Goal: Information Seeking & Learning: Learn about a topic

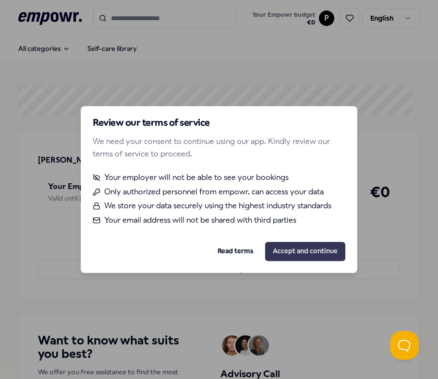
click at [296, 253] on button "Accept and continue" at bounding box center [305, 251] width 80 height 19
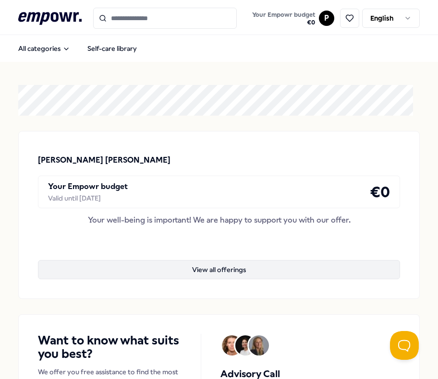
click at [277, 265] on button "View all offerings" at bounding box center [219, 269] width 362 height 19
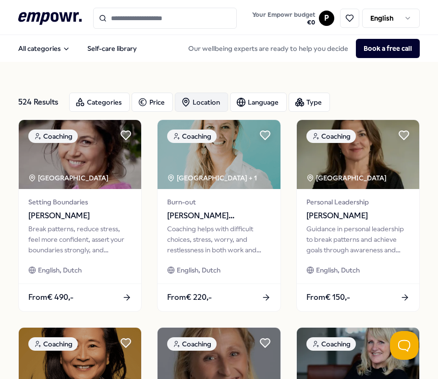
click at [200, 95] on div "Location" at bounding box center [201, 102] width 53 height 19
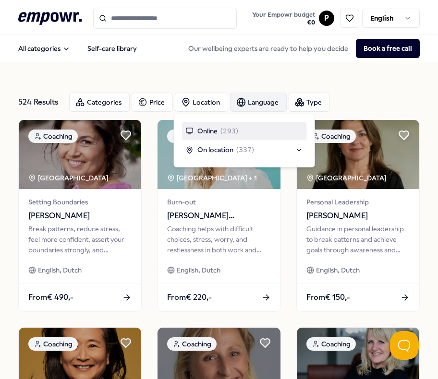
click at [276, 101] on div "Language" at bounding box center [258, 102] width 57 height 19
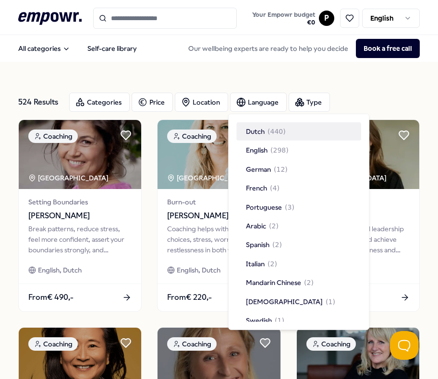
click at [278, 127] on span "( 440 )" at bounding box center [276, 131] width 18 height 11
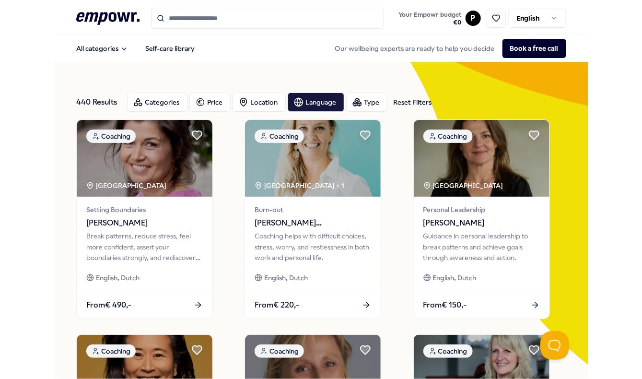
scroll to position [6, 0]
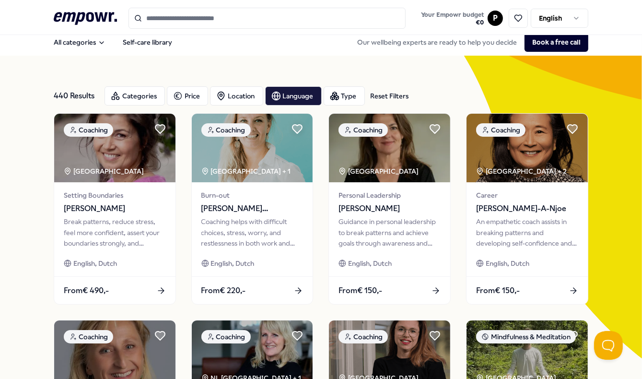
click at [240, 23] on input "Search for products, categories or subcategories" at bounding box center [268, 18] width 278 height 21
click at [157, 43] on link "Self-care library" at bounding box center [147, 42] width 65 height 19
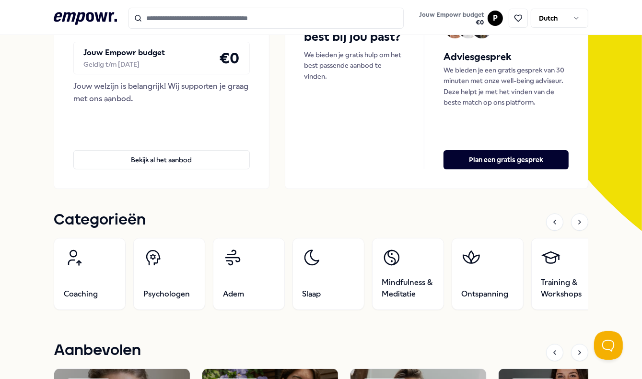
scroll to position [192, 0]
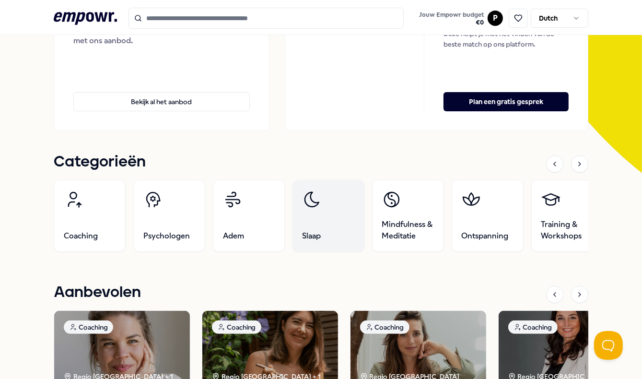
click at [320, 211] on link "Slaap" at bounding box center [329, 216] width 72 height 72
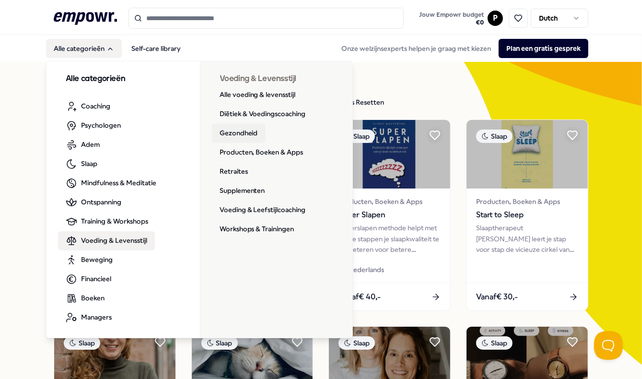
click at [229, 131] on link "Gezondheid" at bounding box center [239, 133] width 54 height 19
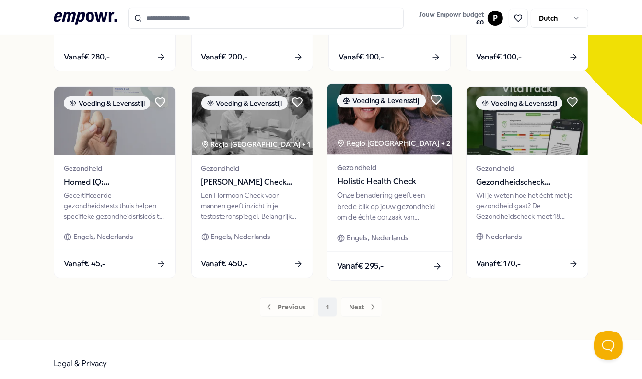
scroll to position [246, 0]
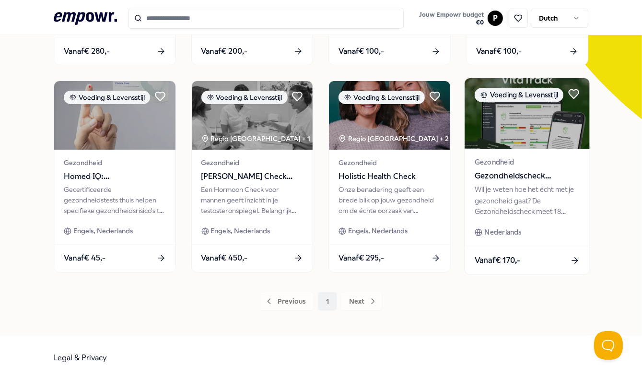
click at [513, 196] on div "Wil je weten hoe het écht met je gezondheid gaat? De Gezondheidscheck meet 18 b…" at bounding box center [527, 200] width 105 height 33
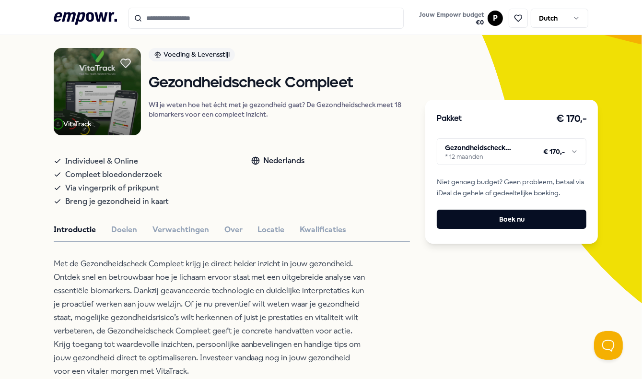
click at [572, 147] on html ".empowr-logo_svg__cls-1{fill:#03032f} Jouw Empowr budget € 0 P Dutch Alle categ…" at bounding box center [321, 189] width 642 height 379
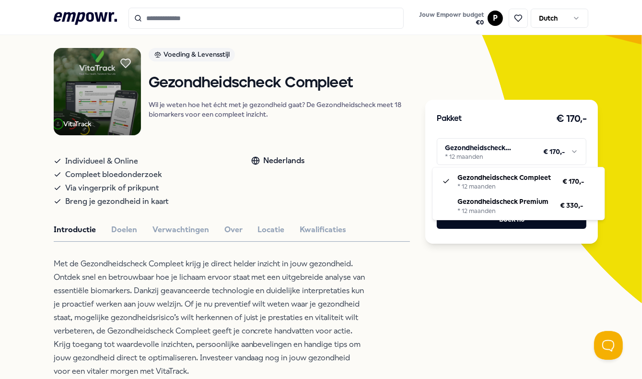
click at [546, 297] on html ".empowr-logo_svg__cls-1{fill:#03032f} Jouw Empowr budget € 0 P Dutch Alle categ…" at bounding box center [321, 189] width 642 height 379
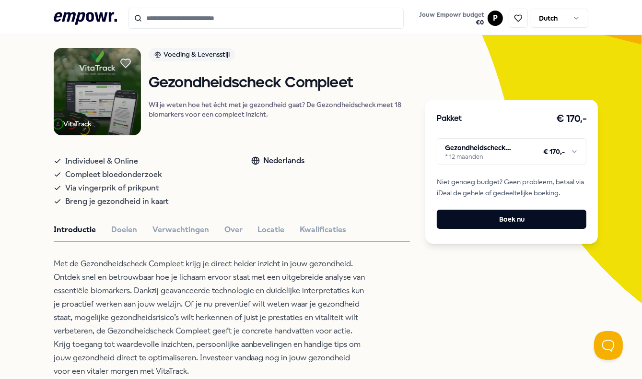
click at [79, 13] on icon at bounding box center [85, 18] width 63 height 12
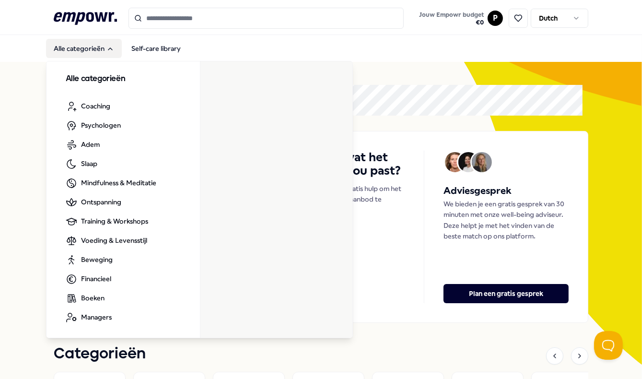
click at [95, 49] on button "Alle categorieën" at bounding box center [84, 48] width 76 height 19
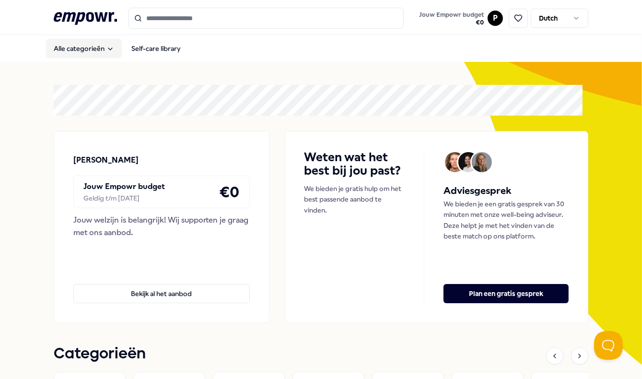
click at [95, 49] on button "Alle categorieën" at bounding box center [84, 48] width 76 height 19
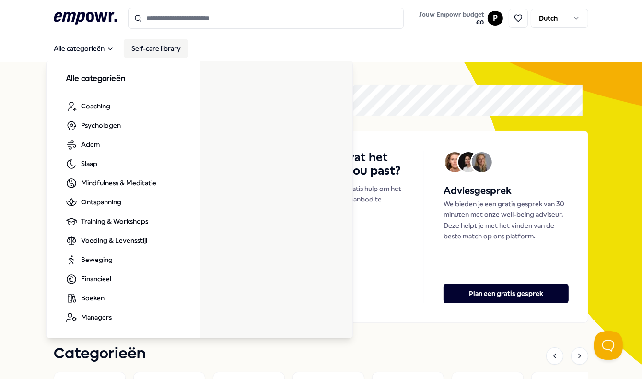
click at [163, 47] on link "Self-care library" at bounding box center [156, 48] width 65 height 19
